Goal: Task Accomplishment & Management: Manage account settings

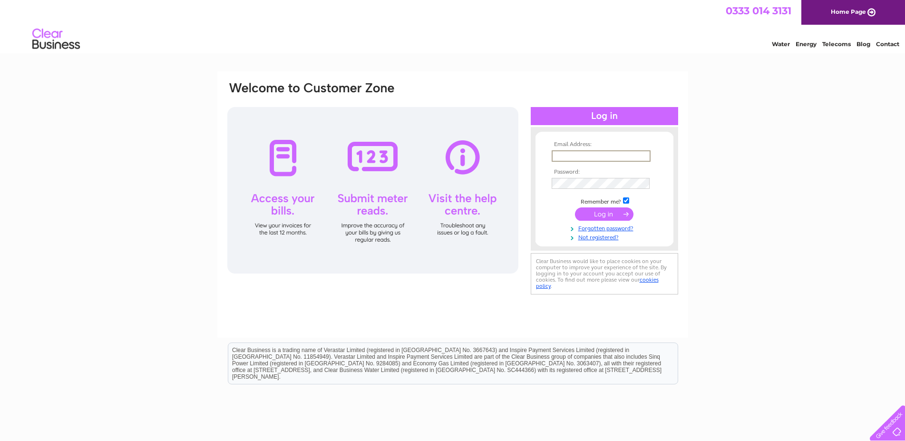
click at [587, 151] on input "text" at bounding box center [600, 155] width 99 height 11
type input "a"
type input "streetlystores65@gmail.com"
click at [575, 207] on input "submit" at bounding box center [604, 213] width 58 height 13
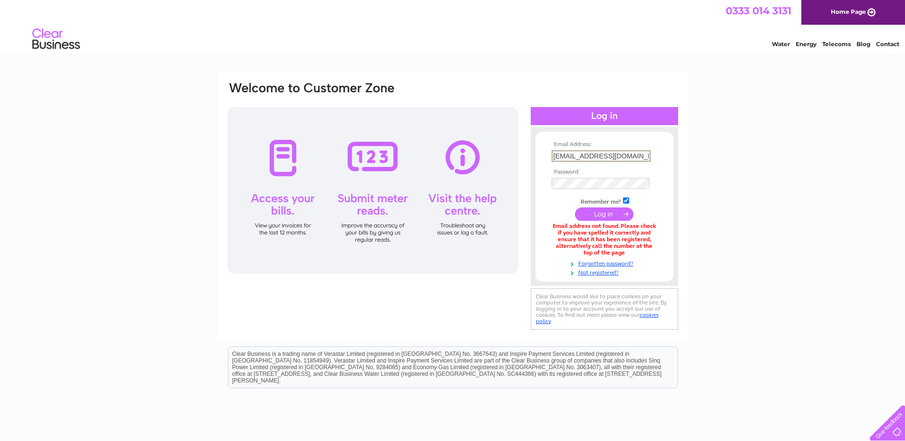
drag, startPoint x: 600, startPoint y: 158, endPoint x: 402, endPoint y: 158, distance: 198.2
click at [551, 158] on input "streetlystores65@gmail.com" at bounding box center [600, 155] width 99 height 11
type input "aidanstaton@gmail.com"
click at [598, 191] on tbody "Email Address: aidanstaton@gmail.com Password: Remember me?" at bounding box center [604, 208] width 110 height 135
click at [575, 207] on input "submit" at bounding box center [604, 213] width 58 height 13
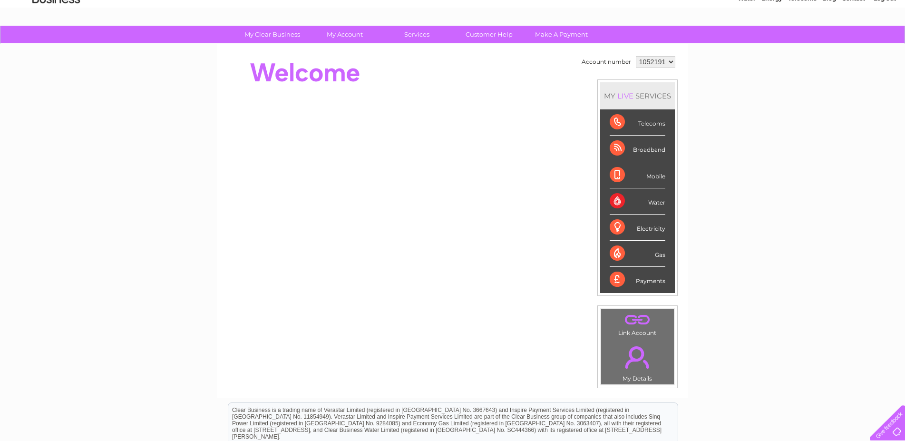
scroll to position [42, 0]
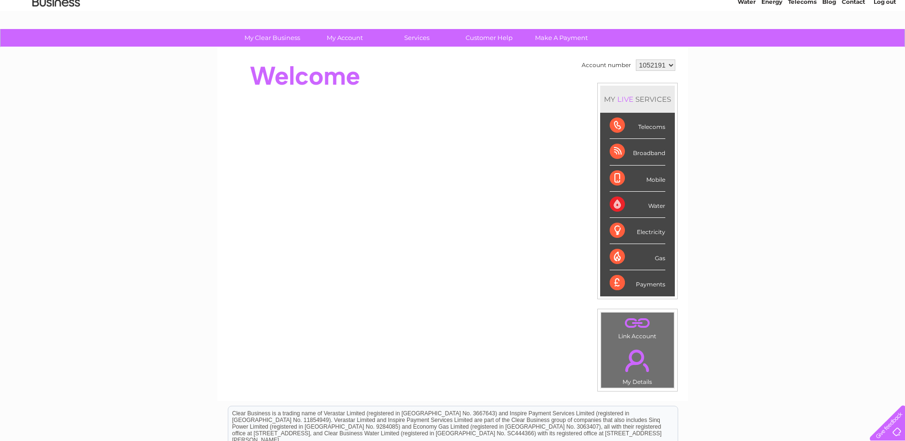
click at [613, 124] on div "Telecoms" at bounding box center [637, 126] width 56 height 26
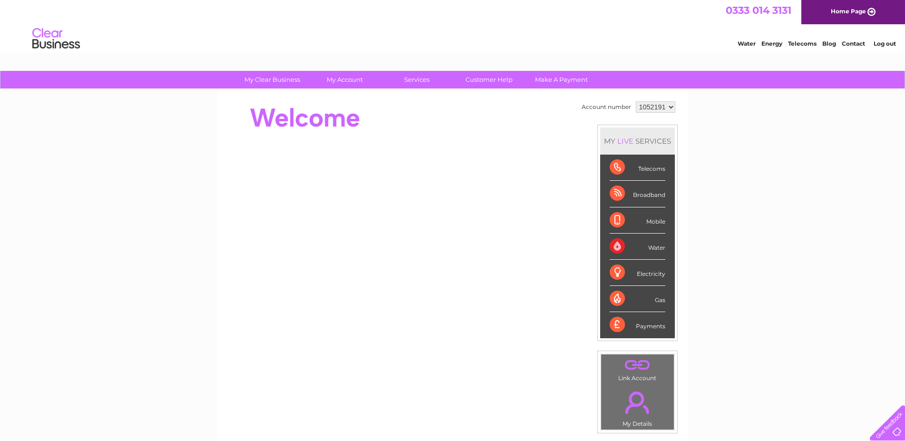
scroll to position [0, 0]
click at [668, 103] on select "1052191" at bounding box center [655, 107] width 39 height 11
click at [653, 172] on div "Telecoms" at bounding box center [637, 168] width 56 height 26
click at [609, 166] on div "Telecoms" at bounding box center [637, 168] width 56 height 26
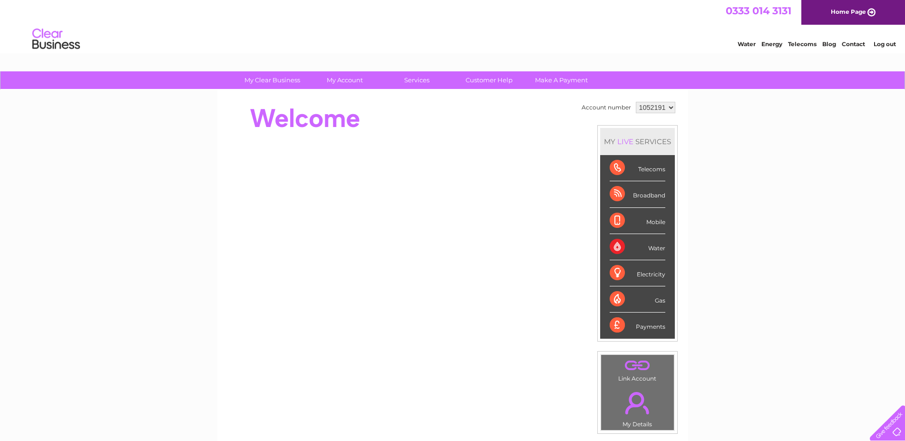
click at [609, 166] on div "Telecoms" at bounding box center [637, 168] width 56 height 26
click at [663, 166] on li "Telecoms" at bounding box center [637, 168] width 75 height 26
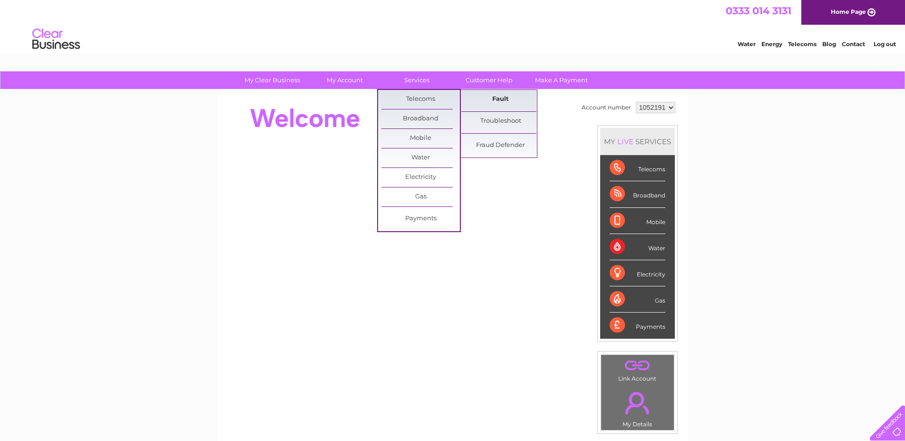
click at [515, 97] on link "Fault" at bounding box center [500, 99] width 78 height 19
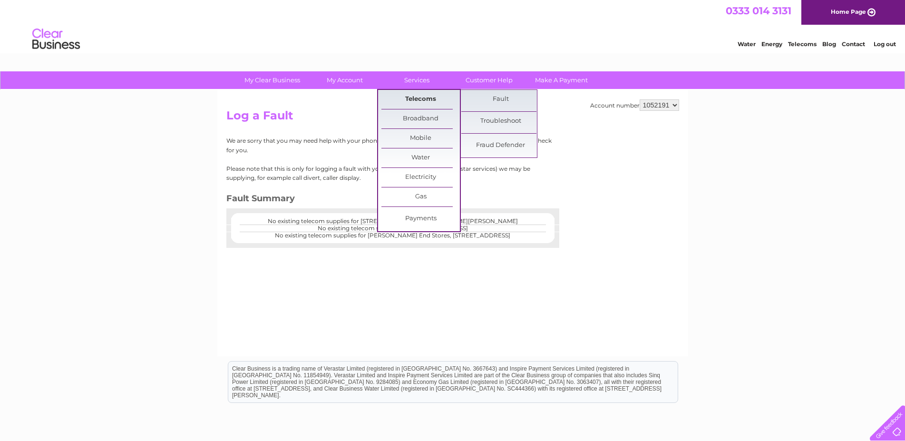
click at [420, 96] on link "Telecoms" at bounding box center [420, 99] width 78 height 19
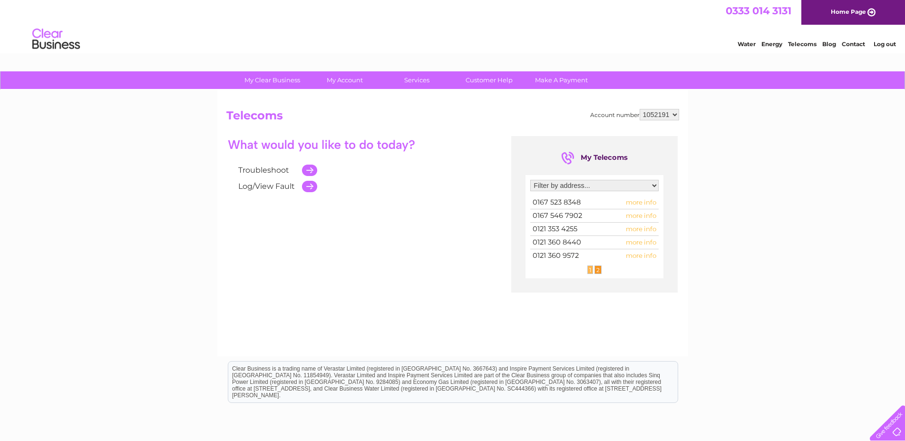
click at [599, 270] on span "2" at bounding box center [597, 269] width 7 height 9
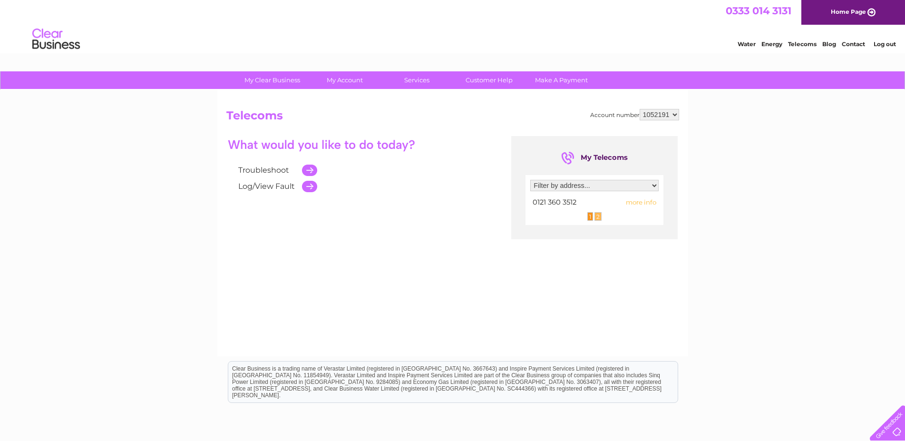
click at [591, 214] on span "1" at bounding box center [590, 216] width 6 height 9
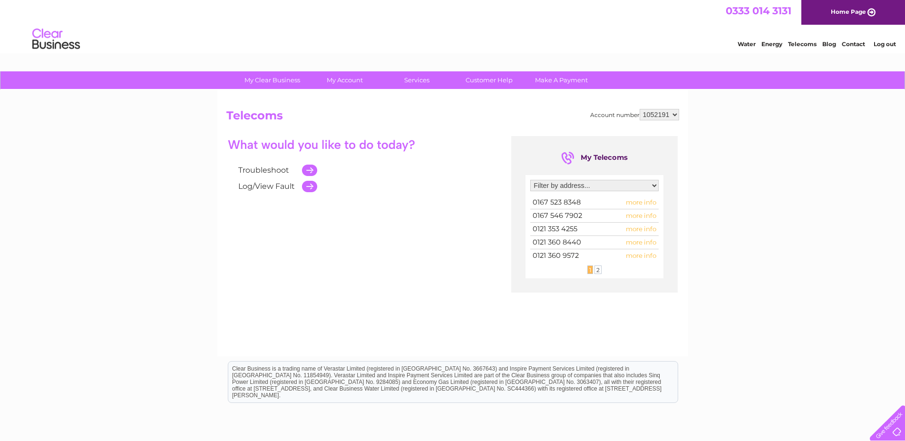
click at [641, 202] on span "more info" at bounding box center [641, 202] width 30 height 8
click at [642, 200] on span "more info" at bounding box center [641, 202] width 30 height 8
click at [643, 202] on span "more info" at bounding box center [641, 202] width 30 height 8
click at [410, 228] on div "Troubleshoot Log/View Fault My Telecoms Filter by address... 79 Blackwood Road,…" at bounding box center [452, 228] width 453 height 185
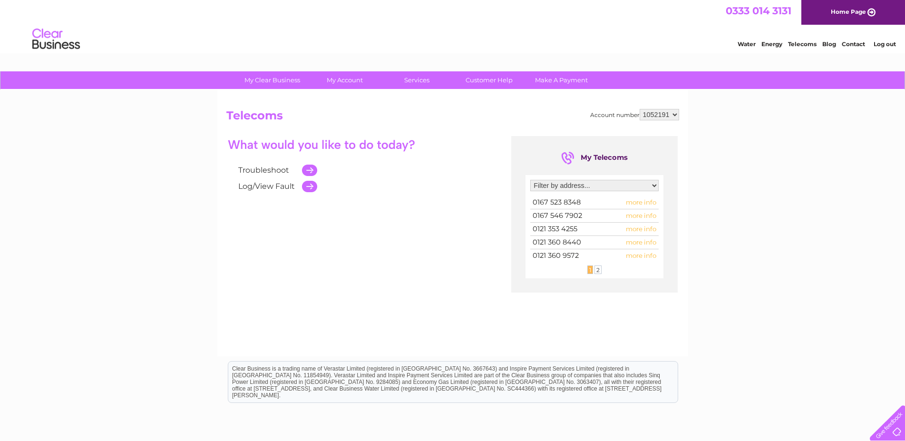
click at [310, 170] on td at bounding box center [307, 170] width 20 height 16
click at [305, 167] on td at bounding box center [307, 170] width 20 height 16
click at [311, 186] on td at bounding box center [307, 186] width 20 height 16
click at [530, 180] on select "Filter by address... 79 Blackwood Road, Sutton Coldfield, West Midlands, B74 3P…" at bounding box center [594, 185] width 128 height 11
select select "1988141"
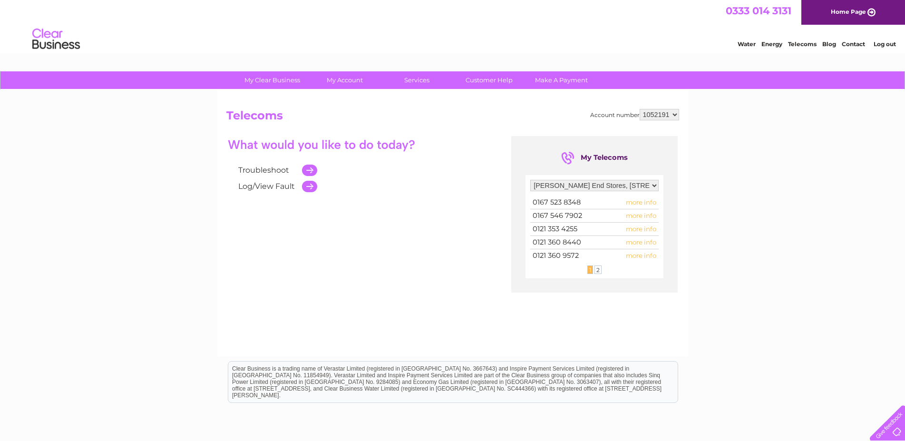
click option "Cole End Stores, 50 Lichfield Road, Coleshill, Birmingham, West Midlands, B46 1…" at bounding box center [0, 0] width 0 height 0
click at [642, 202] on span "more info" at bounding box center [641, 202] width 30 height 8
click at [782, 176] on div "My Clear Business Login Details My Details My Preferences Link Account My Accou…" at bounding box center [452, 294] width 905 height 447
click at [309, 186] on td at bounding box center [307, 186] width 20 height 16
click at [259, 188] on link "Log/View Fault" at bounding box center [266, 186] width 57 height 9
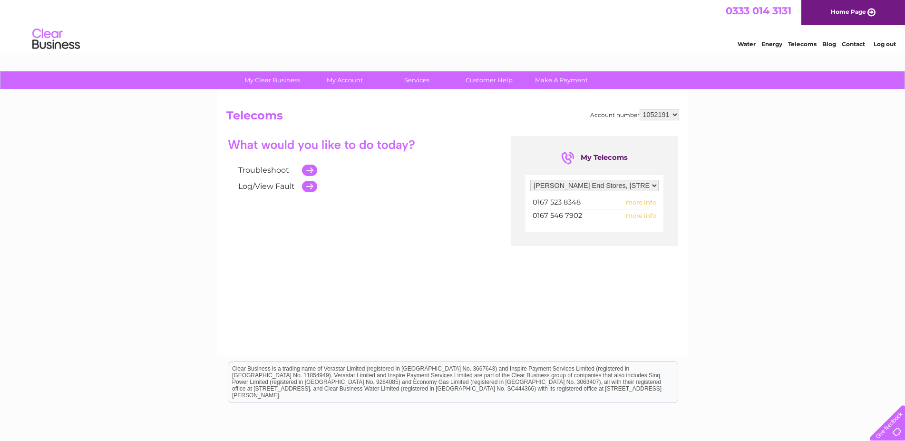
click at [259, 188] on link "Log/View Fault" at bounding box center [266, 186] width 57 height 9
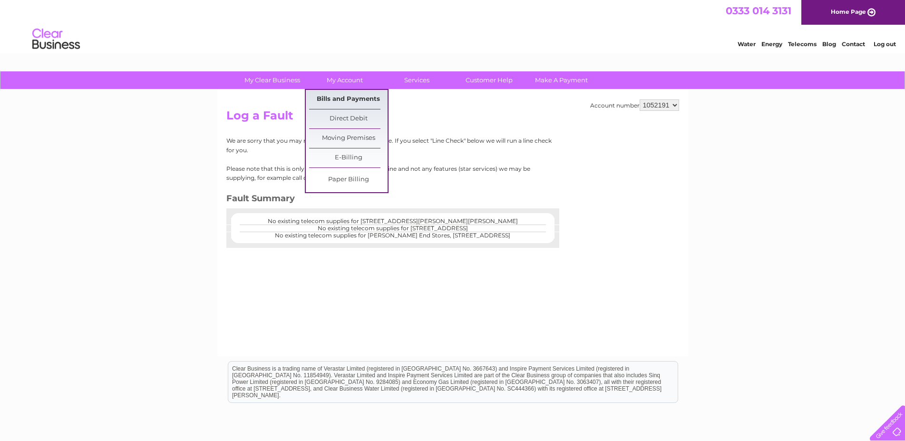
click at [341, 97] on link "Bills and Payments" at bounding box center [348, 99] width 78 height 19
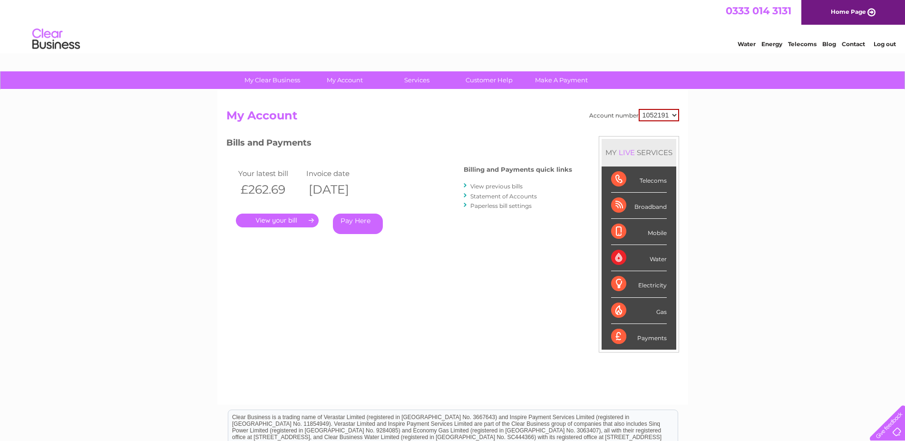
click at [281, 221] on link "." at bounding box center [277, 220] width 83 height 14
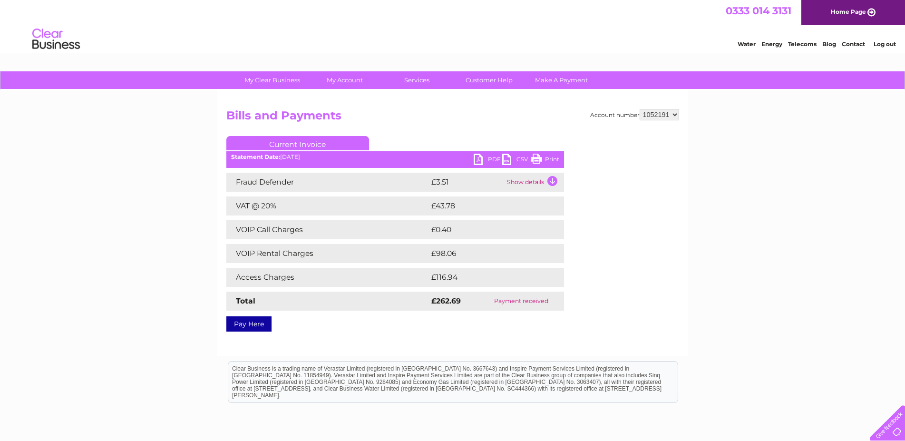
click at [481, 158] on link "PDF" at bounding box center [487, 161] width 29 height 14
click at [495, 78] on link "Customer Help" at bounding box center [489, 80] width 78 height 18
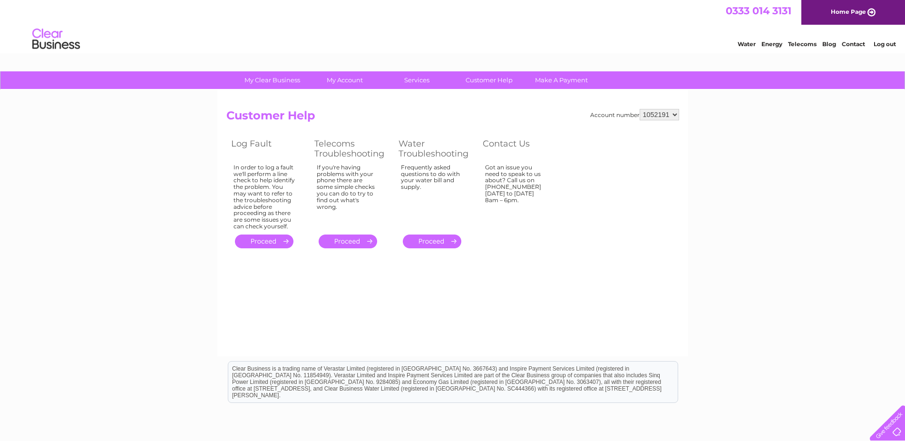
click at [268, 238] on link "." at bounding box center [264, 241] width 58 height 14
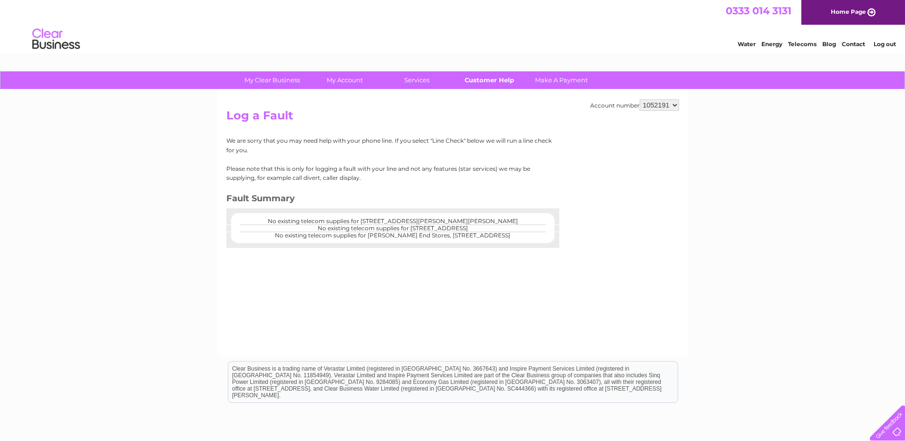
click at [493, 80] on link "Customer Help" at bounding box center [489, 80] width 78 height 18
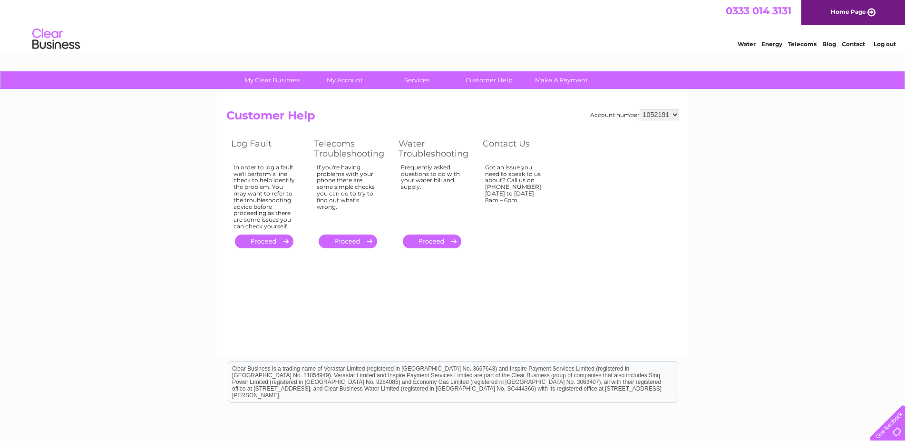
click at [345, 242] on link "." at bounding box center [348, 241] width 58 height 14
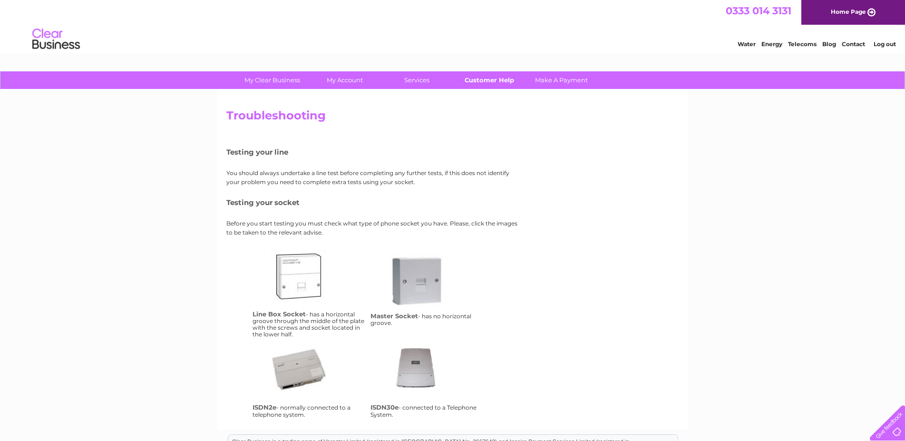
click at [489, 75] on link "Customer Help" at bounding box center [489, 80] width 78 height 18
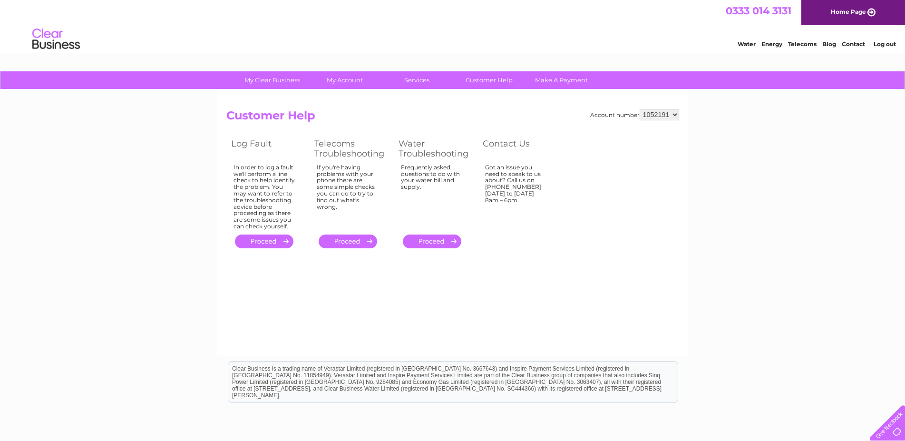
click at [448, 241] on link "." at bounding box center [432, 241] width 58 height 14
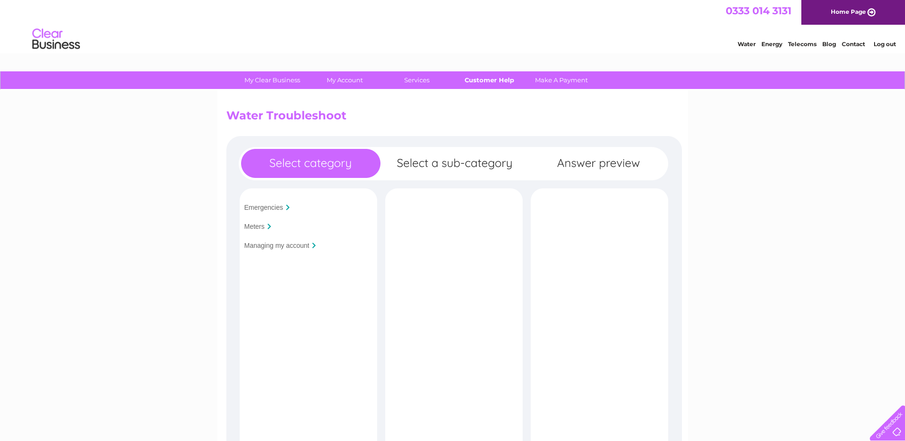
click at [500, 81] on link "Customer Help" at bounding box center [489, 80] width 78 height 18
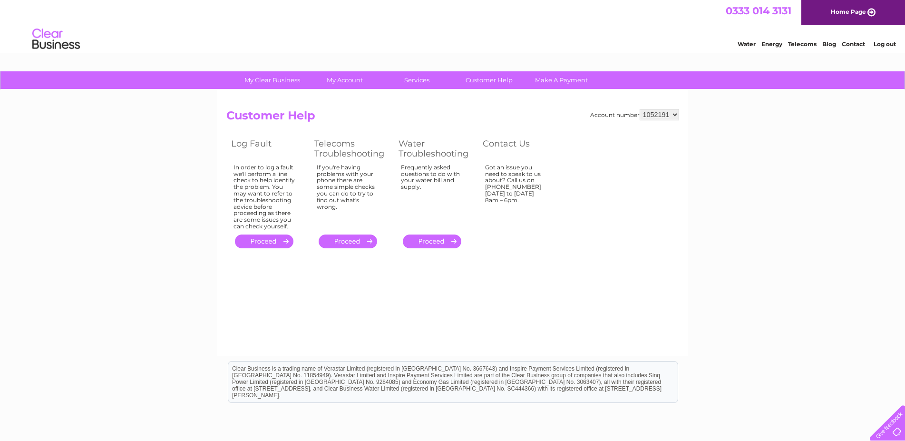
click at [850, 40] on li "Contact" at bounding box center [852, 43] width 23 height 10
click at [850, 49] on div "Water Energy Telecoms Blog Contact Log out" at bounding box center [811, 39] width 186 height 19
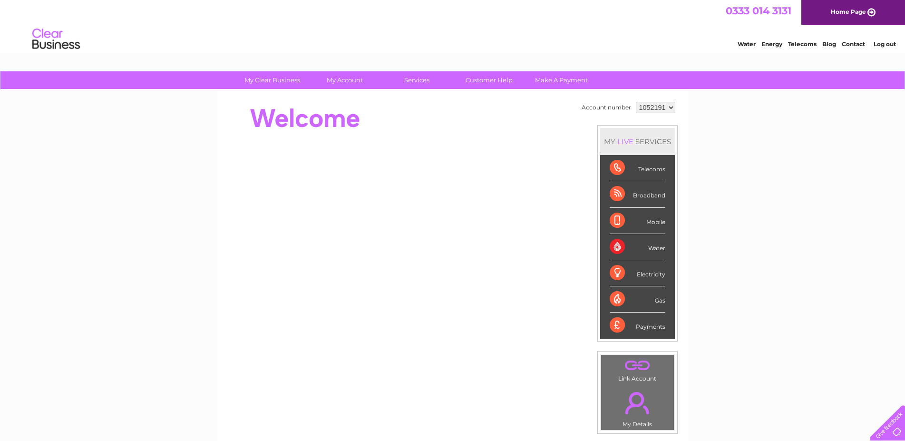
click at [636, 102] on select "1052191" at bounding box center [655, 107] width 39 height 11
click at [631, 404] on link "." at bounding box center [637, 402] width 68 height 33
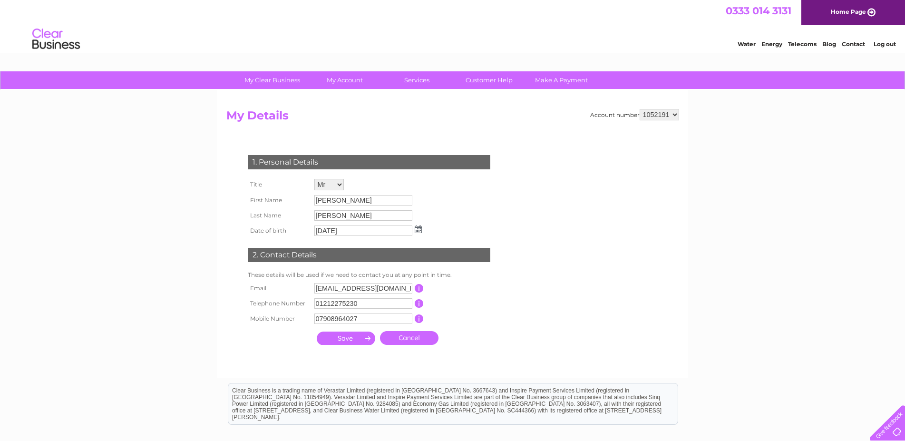
drag, startPoint x: 371, startPoint y: 309, endPoint x: 159, endPoint y: 295, distance: 212.0
click at [173, 299] on div "My Clear Business Login Details My Details My Preferences Link Account My Accou…" at bounding box center [452, 305] width 905 height 469
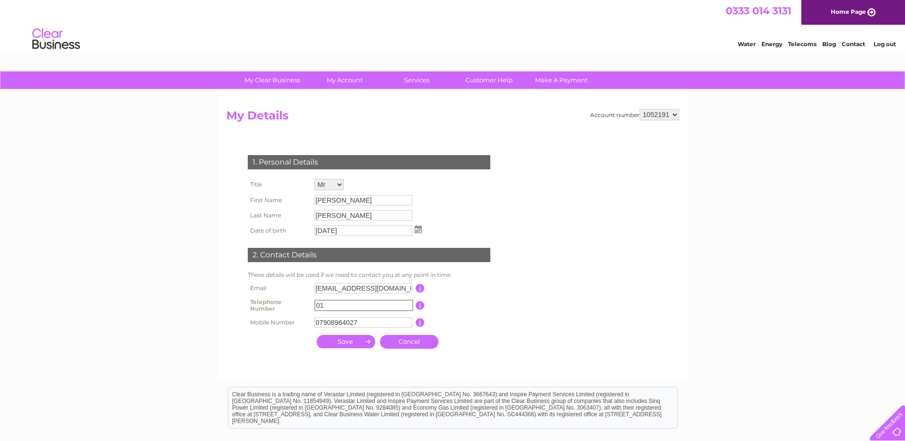
type input "0"
click at [351, 341] on input "submit" at bounding box center [346, 341] width 58 height 13
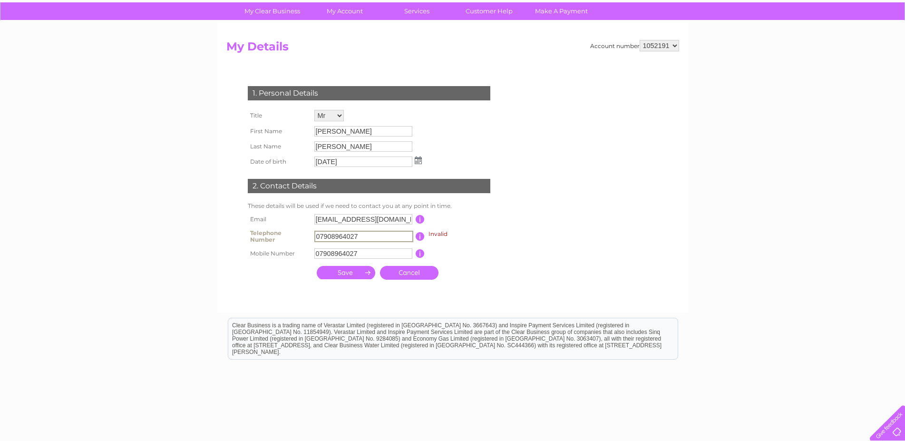
scroll to position [114, 0]
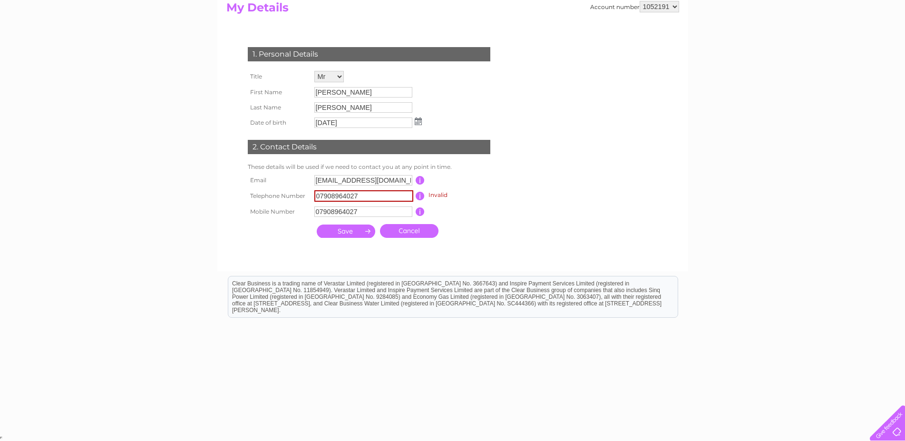
click at [349, 236] on input "submit" at bounding box center [346, 230] width 58 height 13
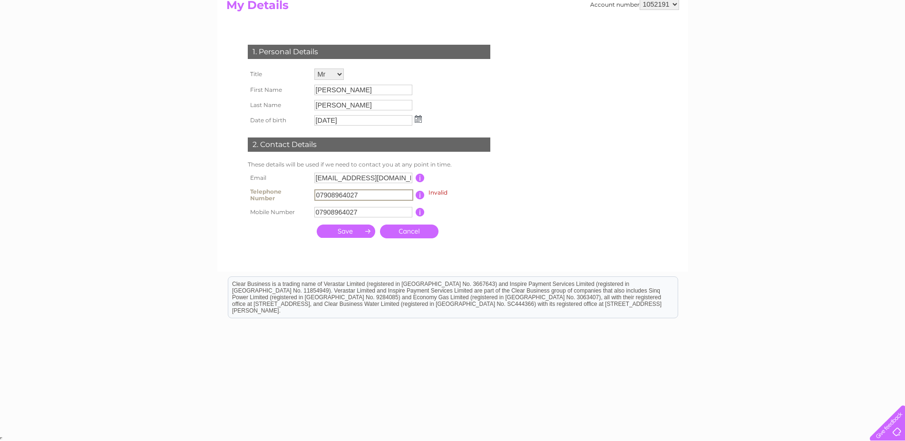
drag, startPoint x: 376, startPoint y: 190, endPoint x: 370, endPoint y: 191, distance: 5.3
click at [374, 190] on input "07908964027" at bounding box center [363, 194] width 99 height 11
type input "0"
click at [343, 234] on input "submit" at bounding box center [346, 230] width 58 height 13
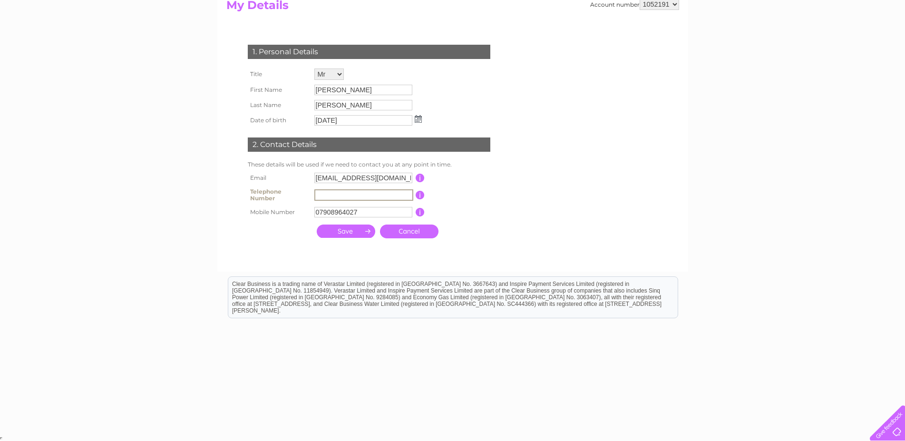
scroll to position [109, 0]
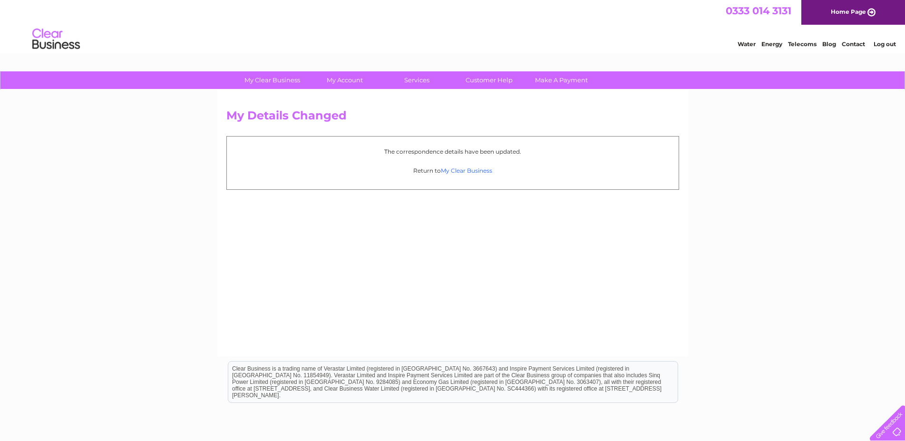
click at [463, 172] on link "My Clear Business" at bounding box center [466, 170] width 51 height 7
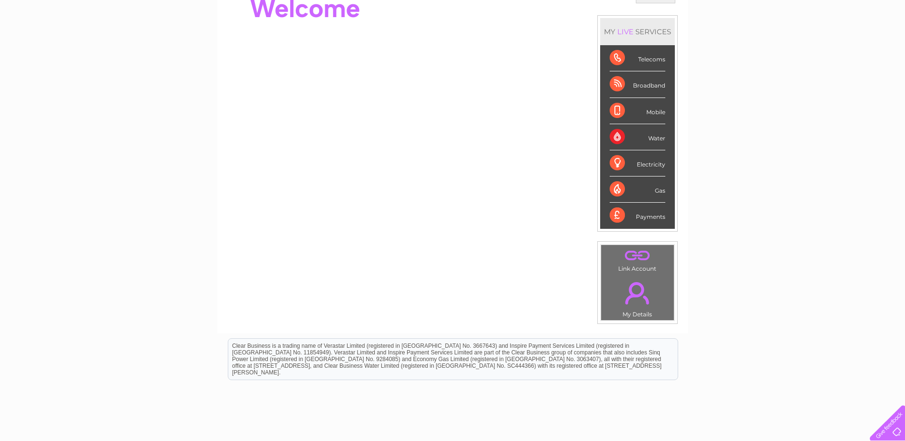
scroll to position [42, 0]
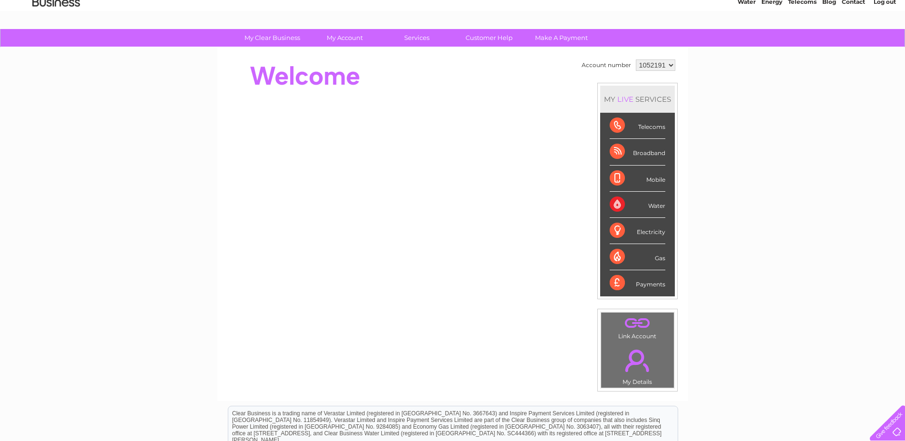
click at [657, 127] on div "Telecoms" at bounding box center [637, 126] width 56 height 26
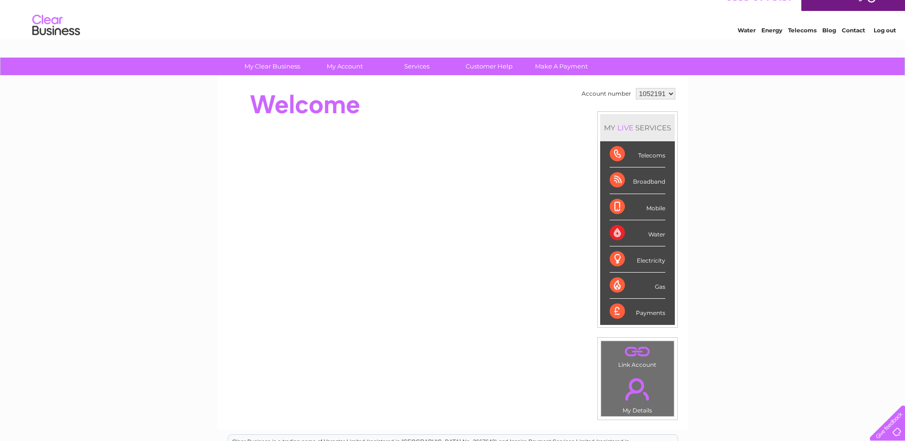
scroll to position [0, 0]
